Goal: Task Accomplishment & Management: Complete application form

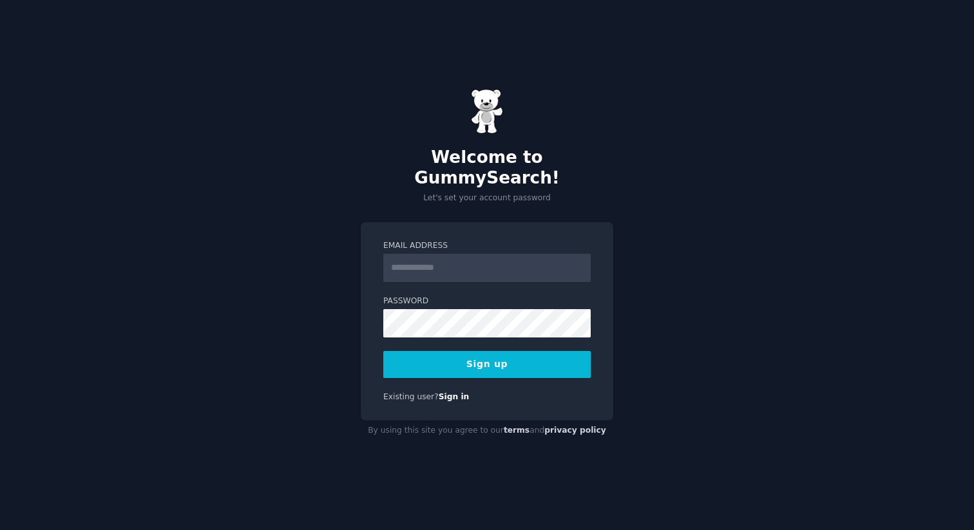
click at [701, 175] on div "Welcome to GummySearch! Let's set your account password Email Address Password …" at bounding box center [487, 265] width 974 height 530
click at [451, 269] on input "Email Address" at bounding box center [486, 268] width 207 height 28
type input "**********"
click at [254, 314] on div "**********" at bounding box center [487, 265] width 974 height 530
click at [222, 312] on div "**********" at bounding box center [487, 265] width 974 height 530
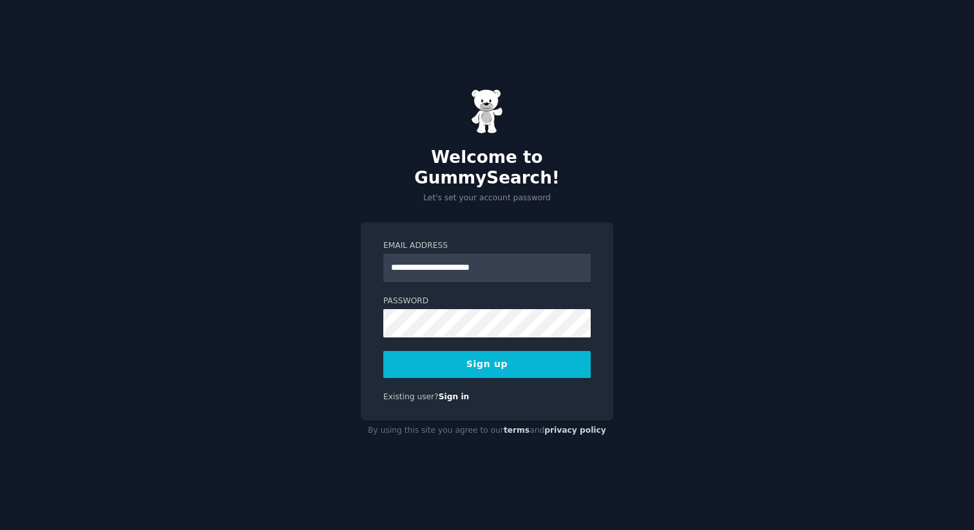
click at [493, 351] on button "Sign up" at bounding box center [486, 364] width 207 height 27
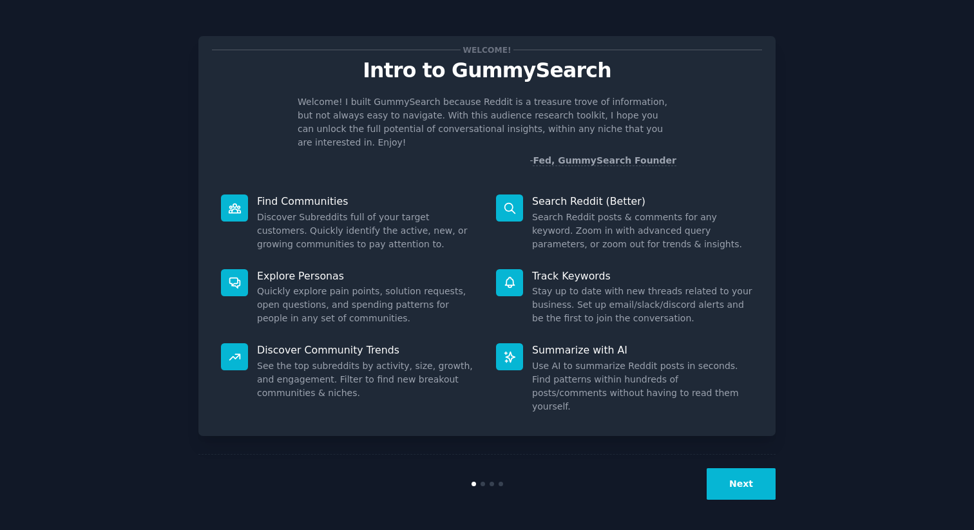
click at [747, 484] on button "Next" at bounding box center [741, 484] width 69 height 32
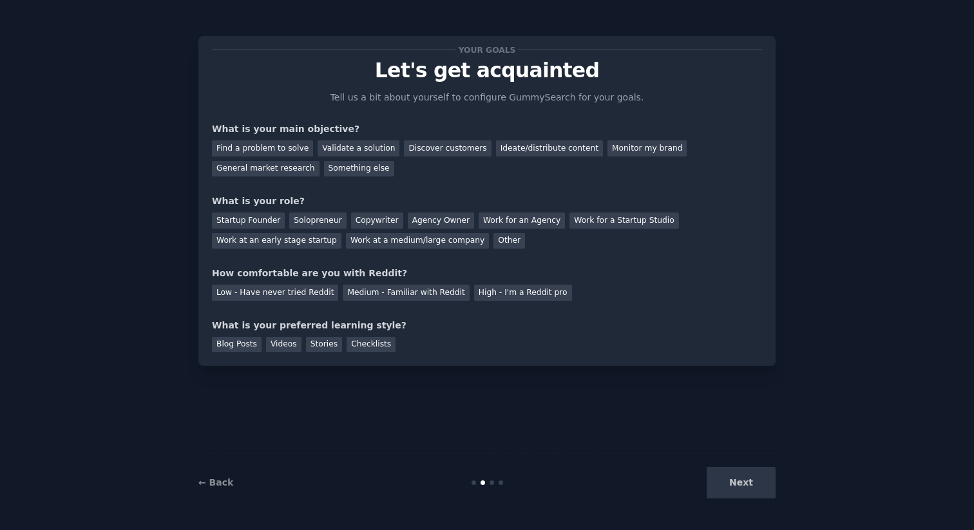
click at [747, 484] on div "Next" at bounding box center [679, 483] width 193 height 32
click at [741, 468] on div "Next" at bounding box center [679, 483] width 193 height 32
click at [741, 484] on div "Next" at bounding box center [679, 483] width 193 height 32
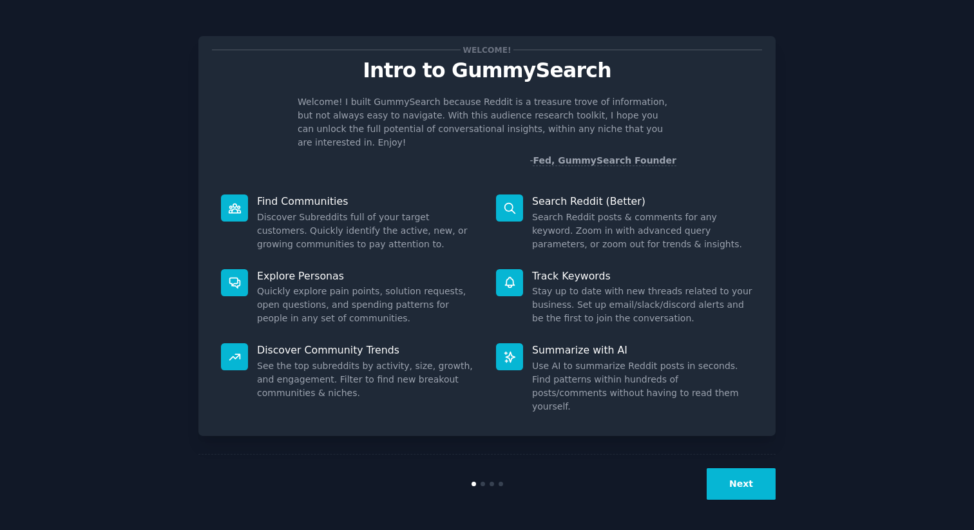
click at [743, 477] on button "Next" at bounding box center [741, 484] width 69 height 32
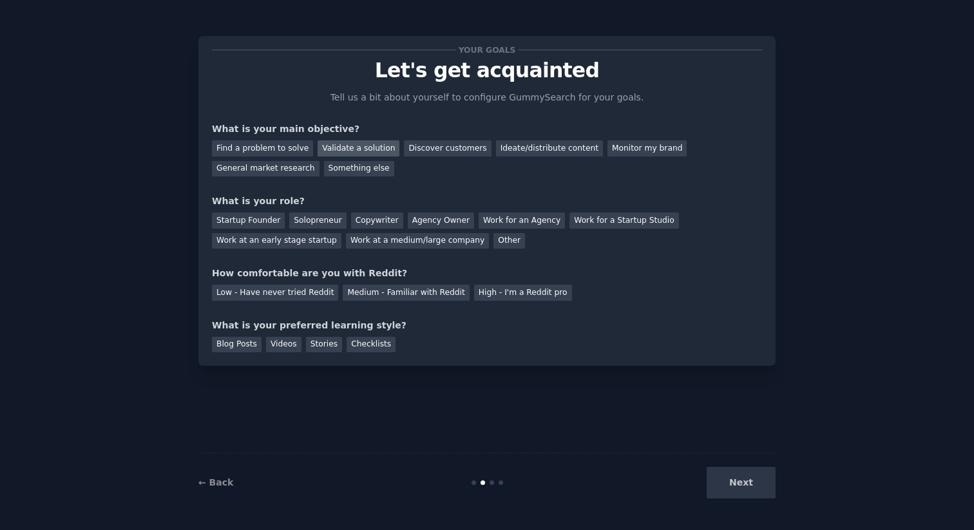
click at [372, 148] on div "Validate a solution" at bounding box center [359, 148] width 82 height 16
click at [240, 221] on div "Startup Founder" at bounding box center [248, 221] width 73 height 16
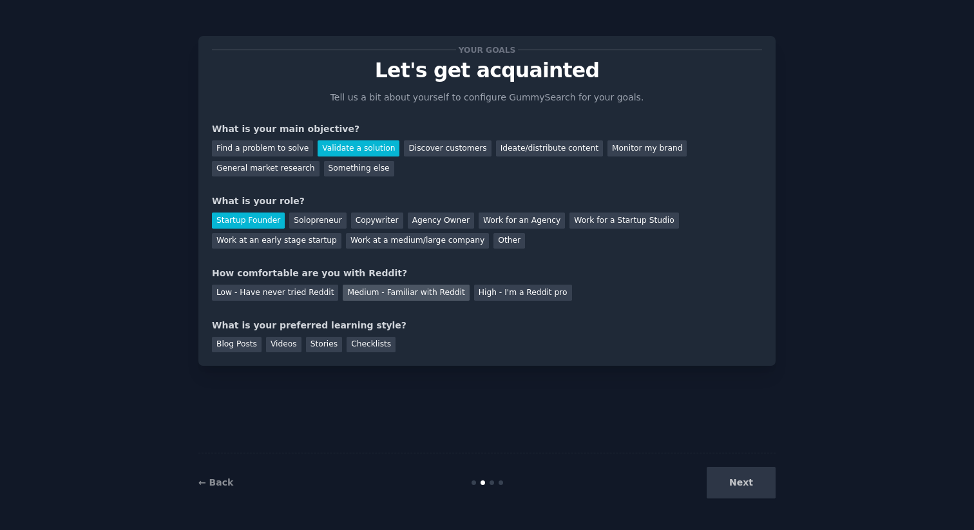
click at [367, 292] on div "Medium - Familiar with Reddit" at bounding box center [406, 293] width 126 height 16
click at [366, 342] on div "Checklists" at bounding box center [371, 345] width 49 height 16
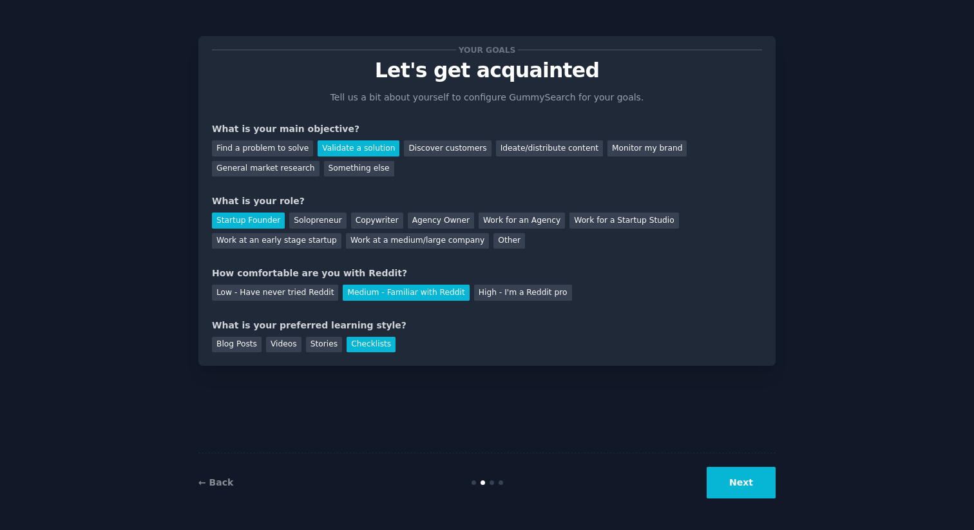
click at [753, 481] on button "Next" at bounding box center [741, 483] width 69 height 32
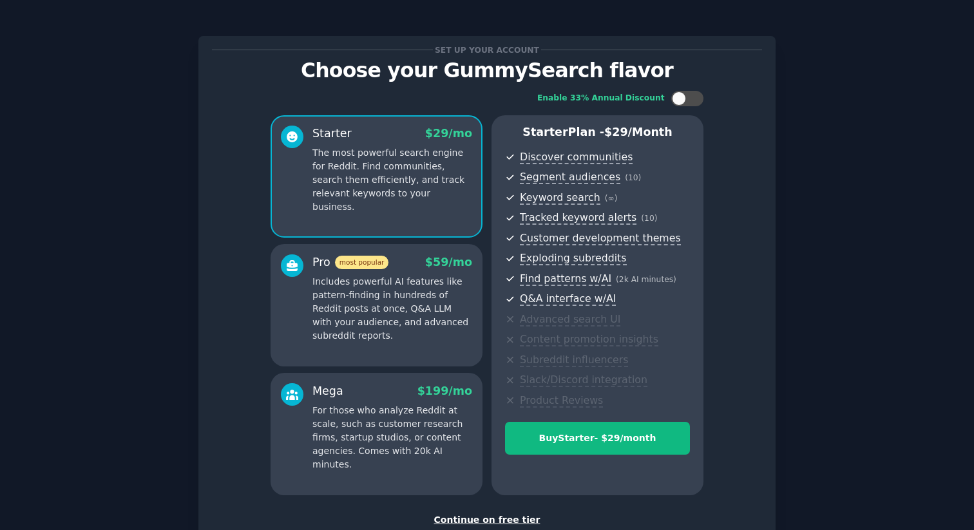
scroll to position [88, 0]
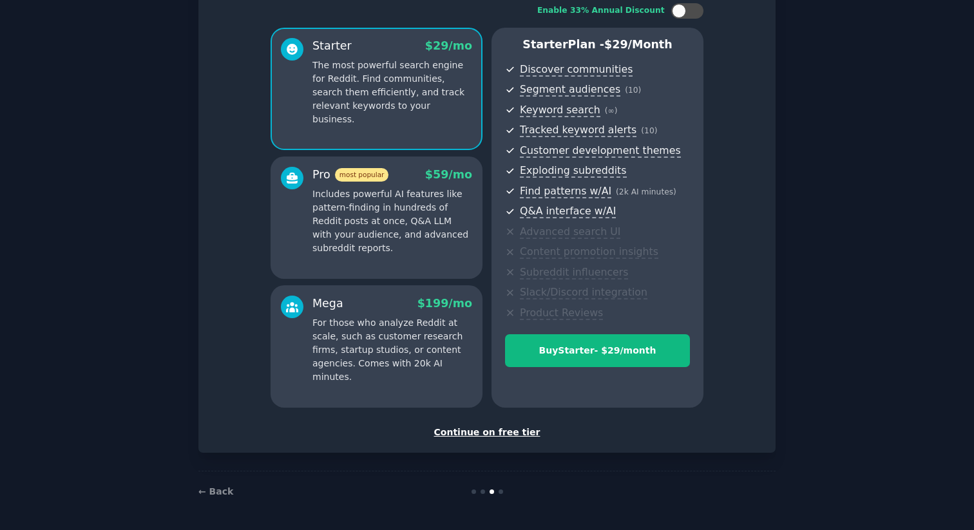
click at [499, 433] on div "Continue on free tier" at bounding box center [487, 433] width 550 height 14
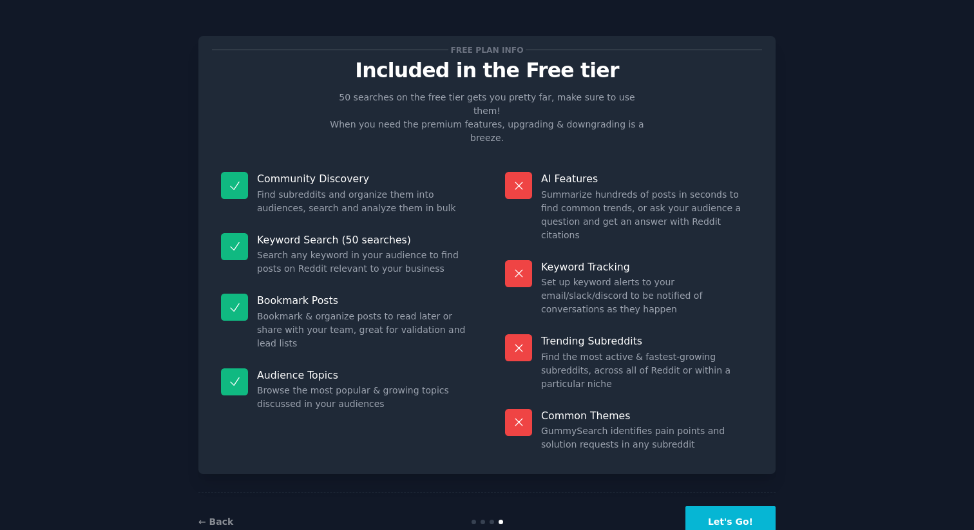
click at [744, 506] on button "Let's Go!" at bounding box center [730, 522] width 90 height 32
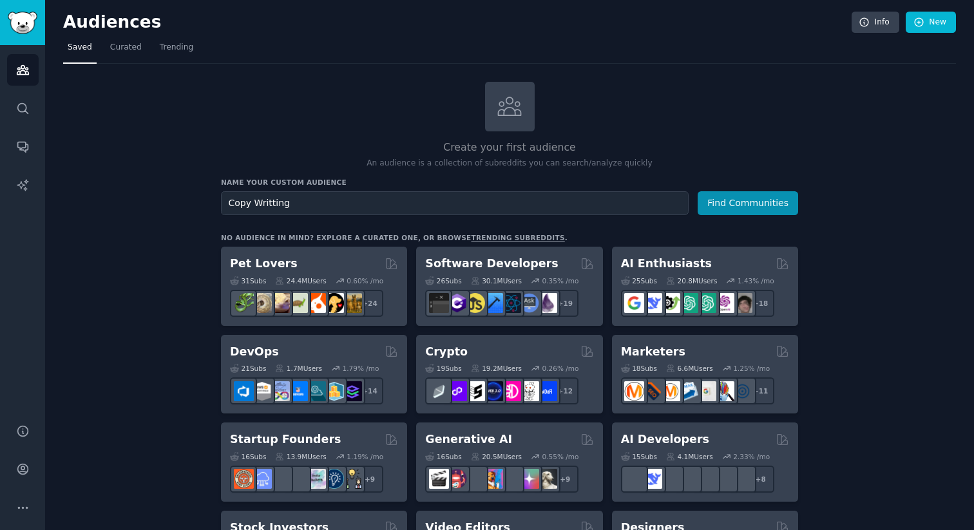
click at [698, 191] on button "Find Communities" at bounding box center [748, 203] width 100 height 24
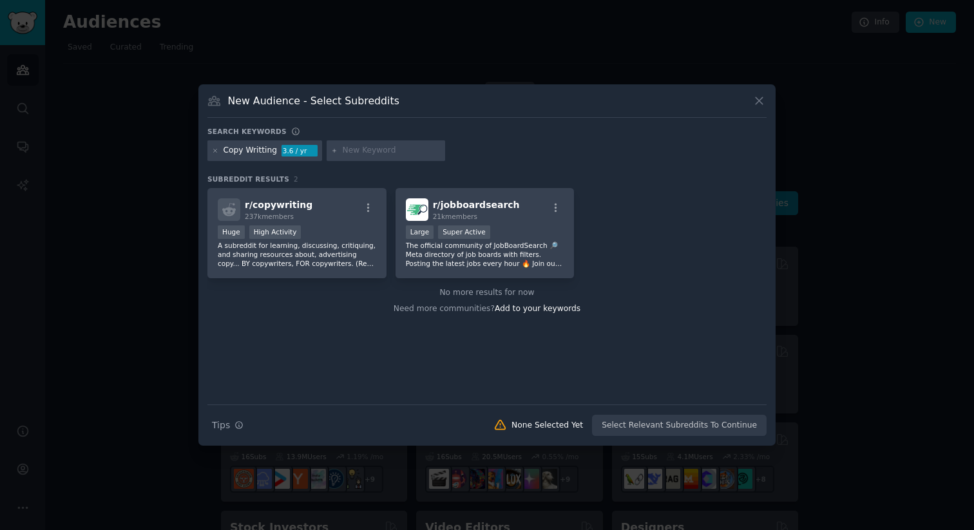
click at [759, 98] on icon at bounding box center [759, 101] width 14 height 14
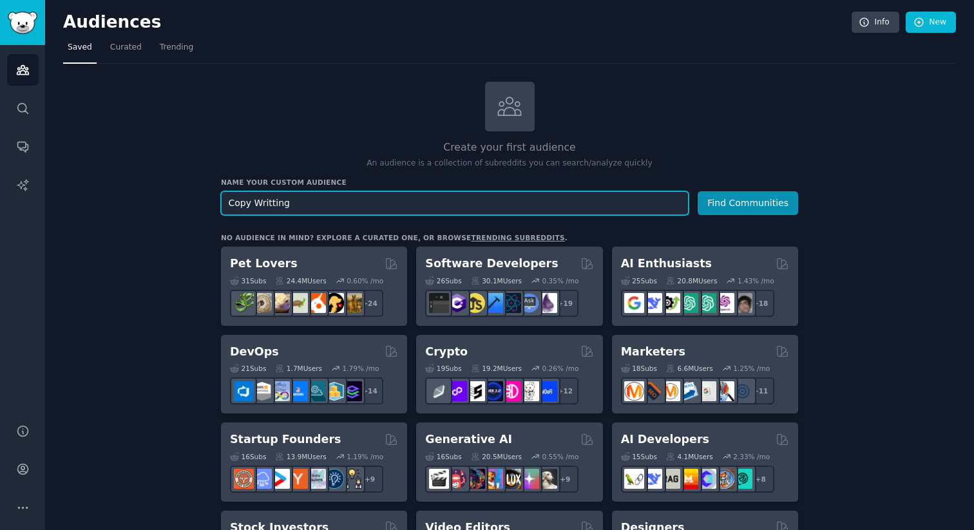
click at [406, 209] on input "Copy Writting" at bounding box center [455, 203] width 468 height 24
type input "Email marketing"
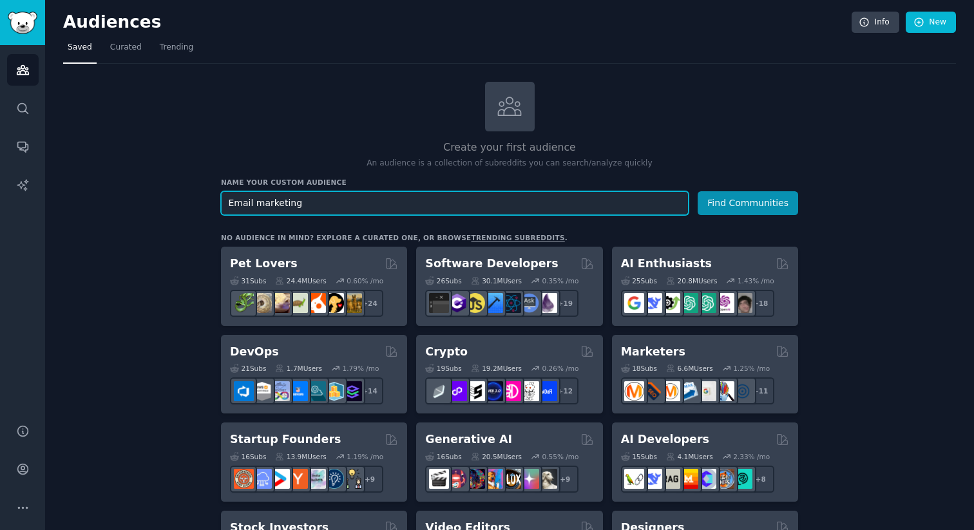
click at [698, 191] on button "Find Communities" at bounding box center [748, 203] width 100 height 24
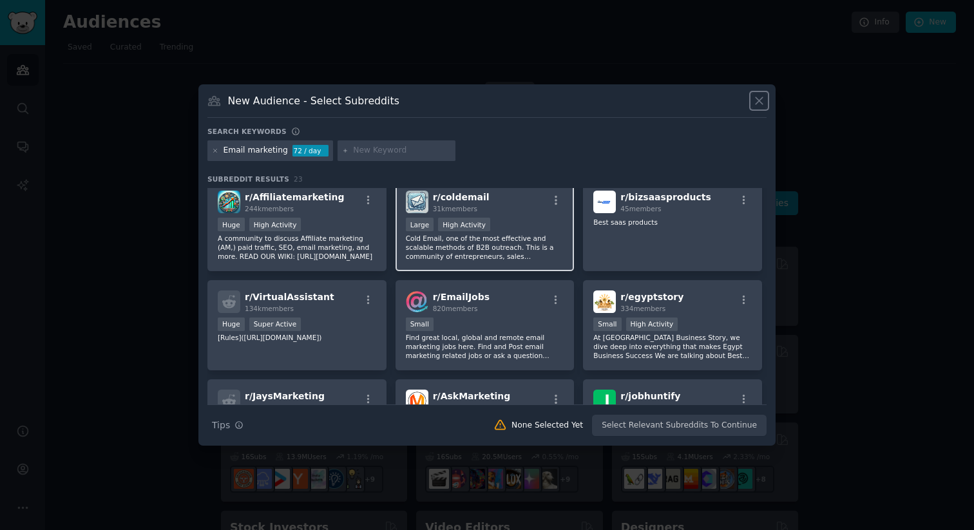
scroll to position [309, 0]
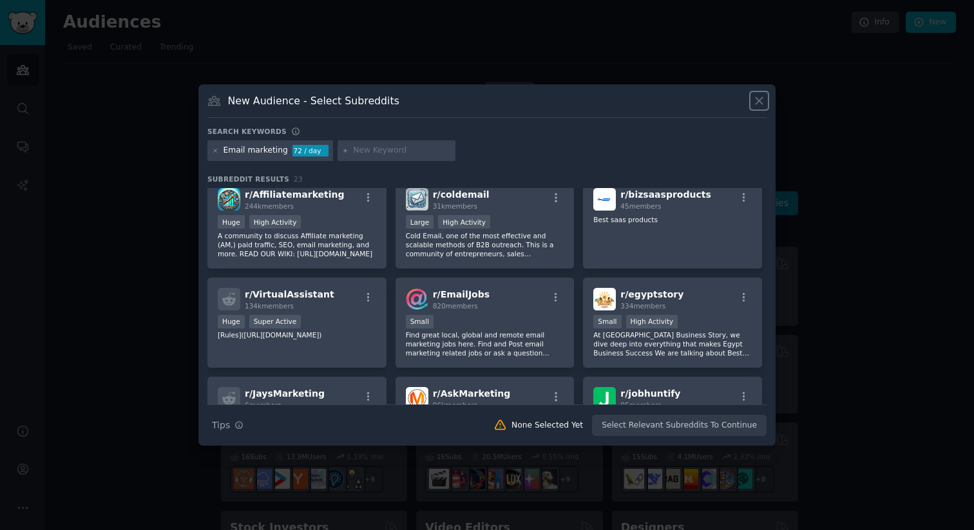
click at [761, 98] on icon at bounding box center [759, 101] width 14 height 14
